Goal: Information Seeking & Learning: Learn about a topic

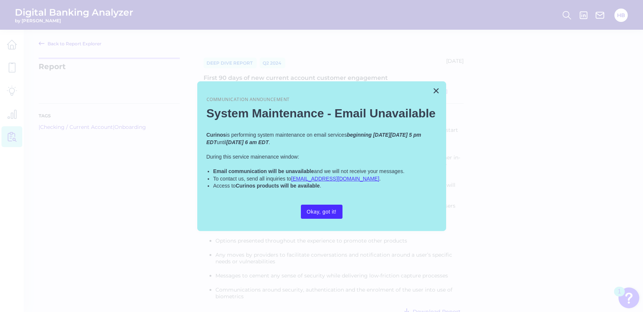
scroll to position [57, 0]
click at [433, 91] on button "×" at bounding box center [436, 91] width 7 height 12
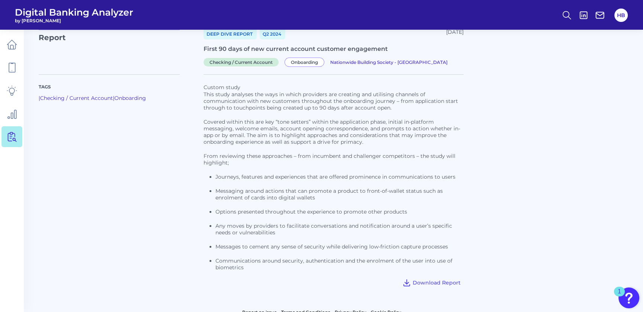
scroll to position [0, 0]
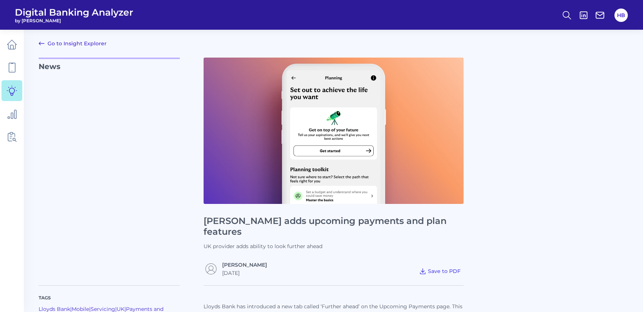
click at [74, 42] on link "Go to Insight Explorer" at bounding box center [73, 43] width 68 height 9
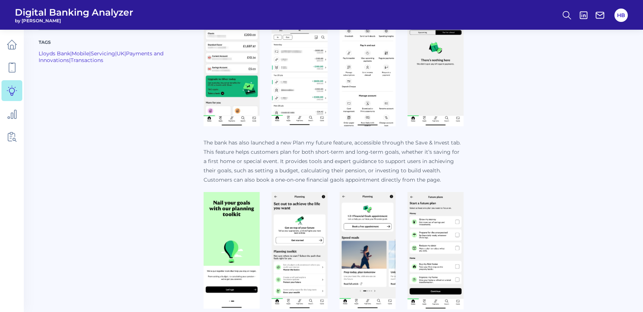
scroll to position [338, 0]
click at [375, 240] on img at bounding box center [368, 250] width 56 height 117
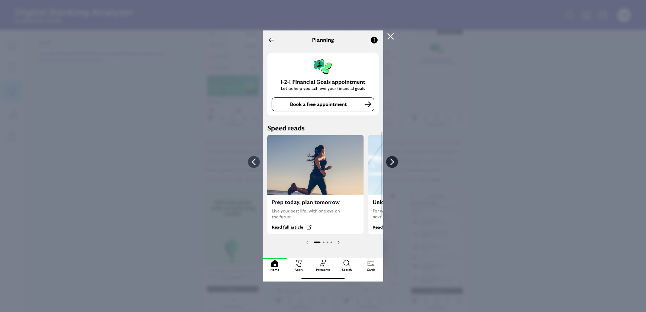
click at [392, 165] on icon at bounding box center [392, 162] width 7 height 7
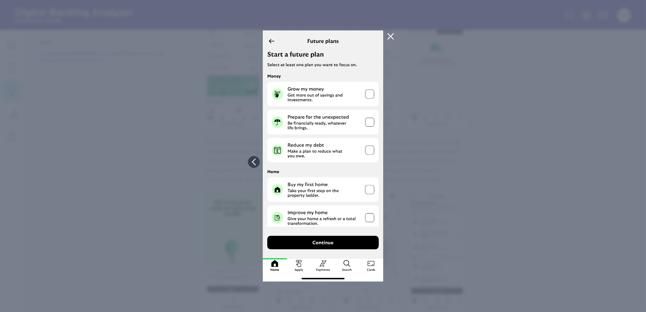
click at [392, 165] on div at bounding box center [323, 156] width 646 height 312
click at [394, 36] on icon at bounding box center [390, 36] width 9 height 9
